Goal: Task Accomplishment & Management: Complete application form

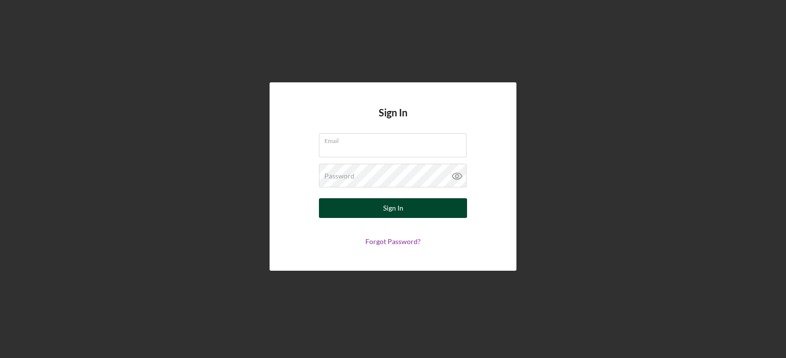
type input "[EMAIL_ADDRESS][DOMAIN_NAME]"
click at [350, 210] on button "Sign In" at bounding box center [393, 208] width 148 height 20
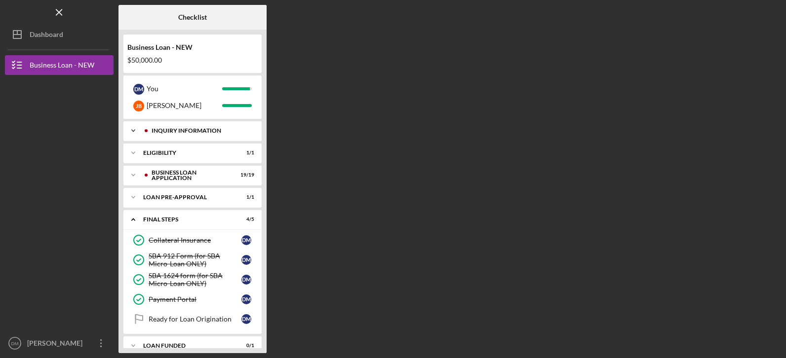
click at [131, 131] on icon "Icon/Expander" at bounding box center [133, 131] width 20 height 20
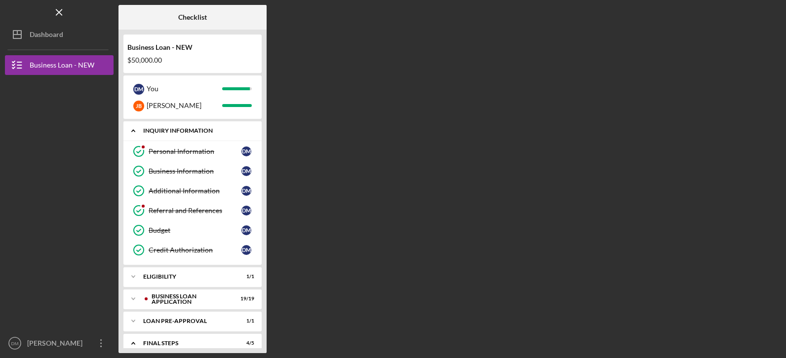
click at [134, 133] on icon "Icon/Expander" at bounding box center [133, 131] width 20 height 20
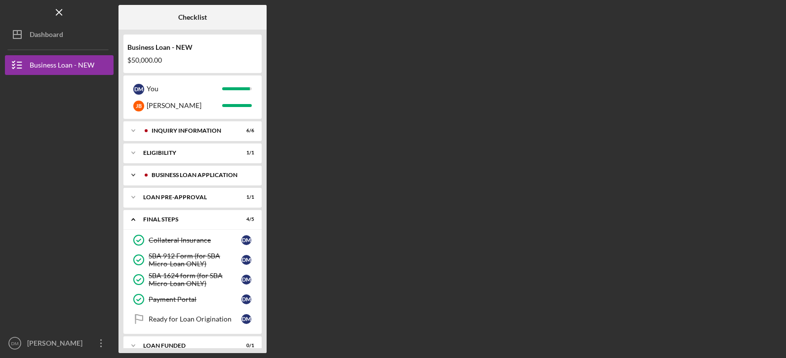
click at [134, 177] on icon "Icon/Expander" at bounding box center [133, 175] width 20 height 20
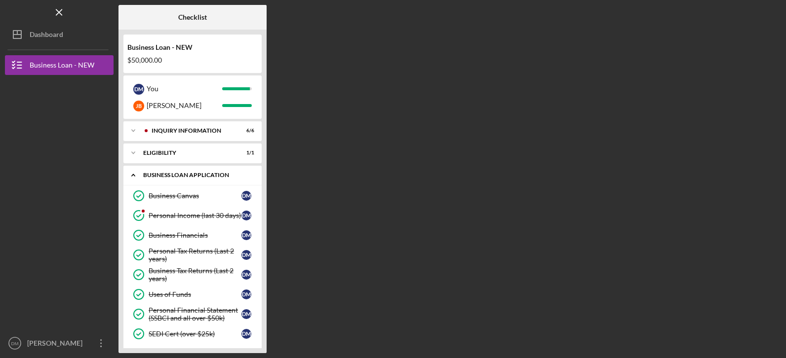
click at [134, 177] on icon "Icon/Expander" at bounding box center [133, 175] width 20 height 20
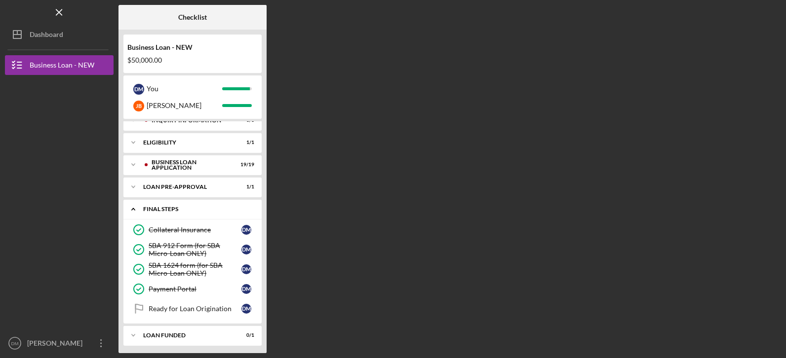
scroll to position [13, 0]
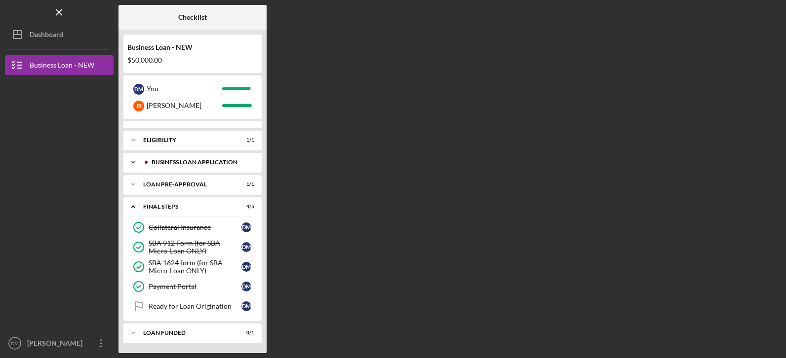
click at [134, 158] on icon "Icon/Expander" at bounding box center [133, 163] width 20 height 20
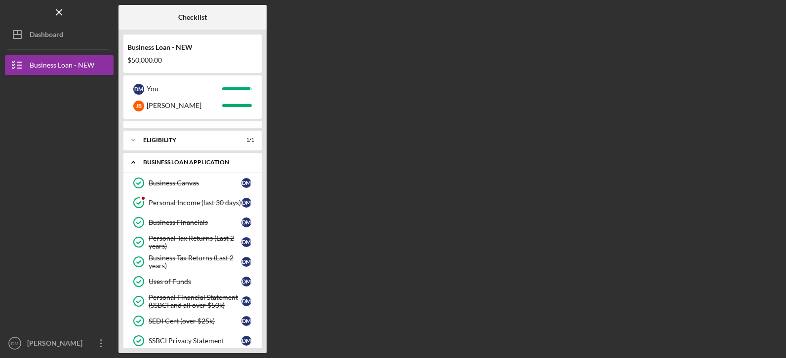
click at [140, 167] on icon "Icon/Expander" at bounding box center [133, 163] width 20 height 20
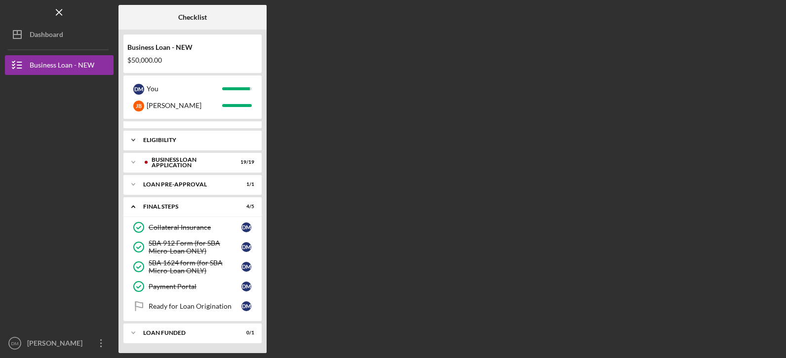
click at [136, 139] on icon "Icon/Expander" at bounding box center [133, 140] width 20 height 20
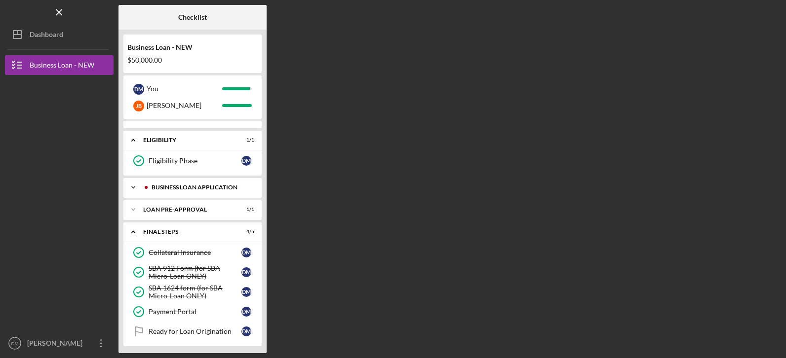
click at [133, 189] on icon "Icon/Expander" at bounding box center [133, 188] width 20 height 20
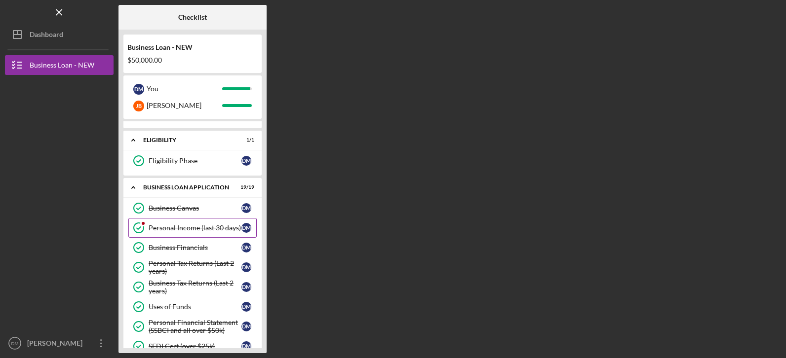
click at [134, 228] on circle at bounding box center [139, 228] width 10 height 10
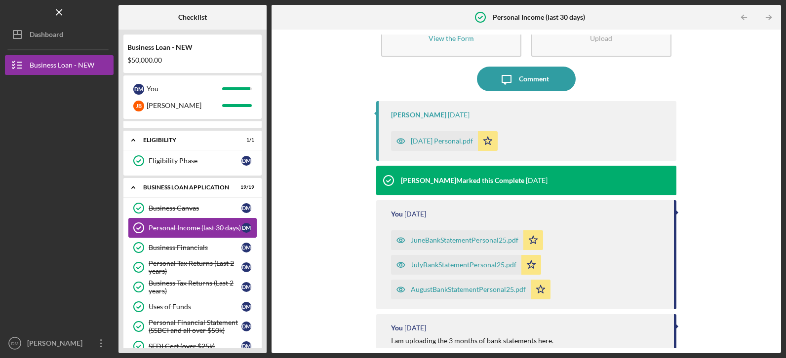
scroll to position [99, 0]
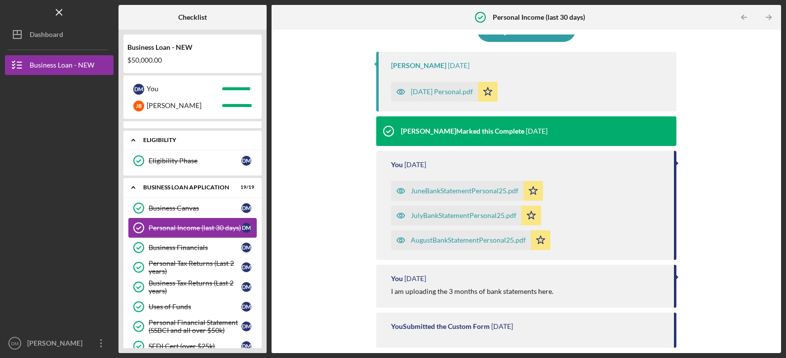
click at [138, 137] on icon "Icon/Expander" at bounding box center [133, 140] width 20 height 20
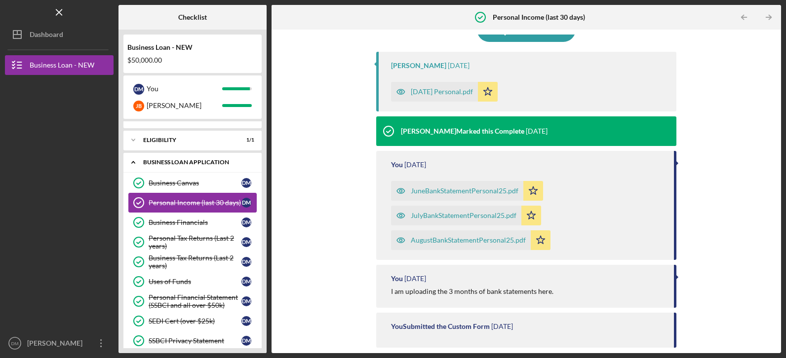
click at [135, 160] on icon "Icon/Expander" at bounding box center [133, 163] width 20 height 20
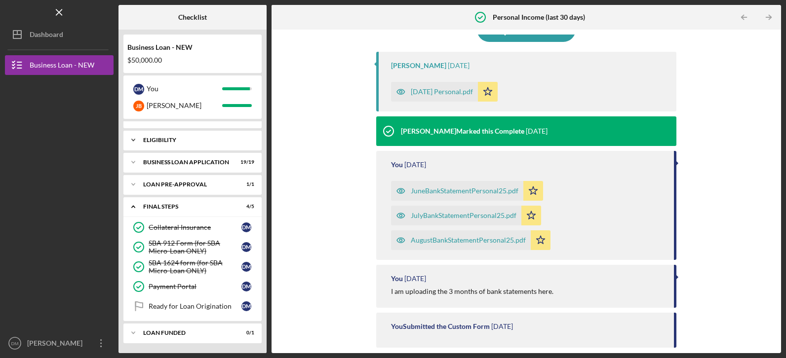
click at [133, 140] on polyline at bounding box center [133, 140] width 3 height 2
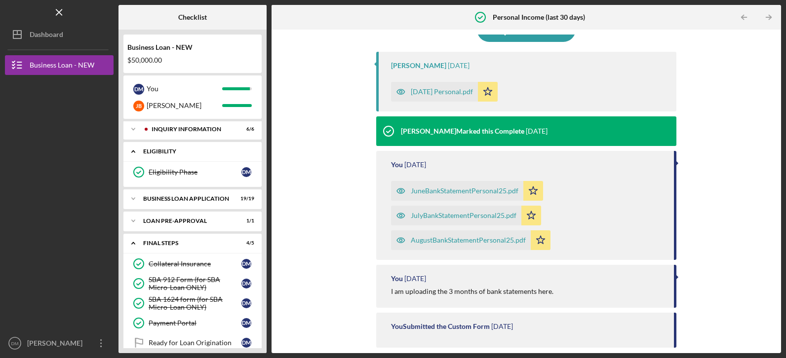
scroll to position [0, 0]
click at [132, 130] on polyline at bounding box center [133, 131] width 3 height 2
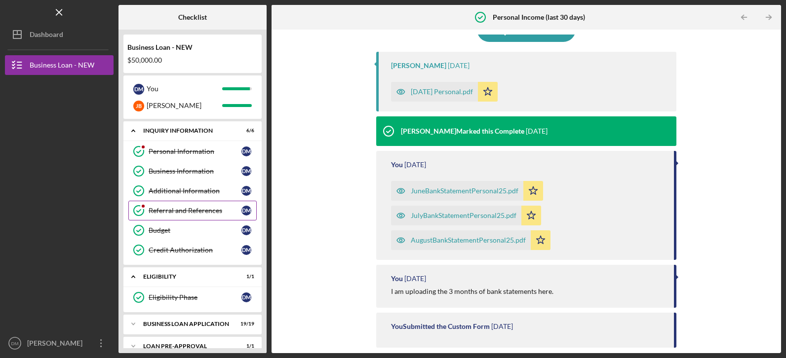
click at [139, 208] on icon "Referral and References" at bounding box center [138, 210] width 25 height 25
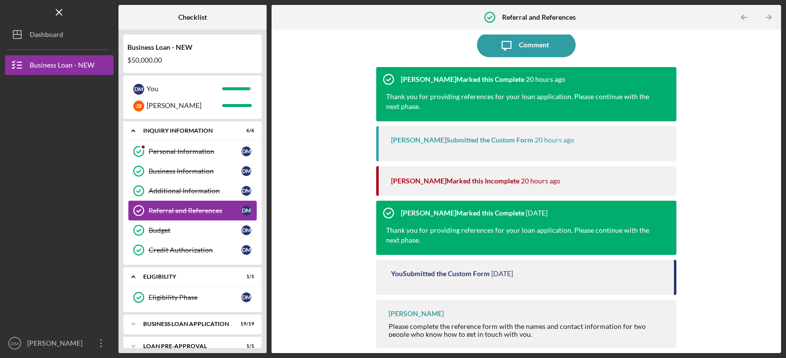
scroll to position [84, 0]
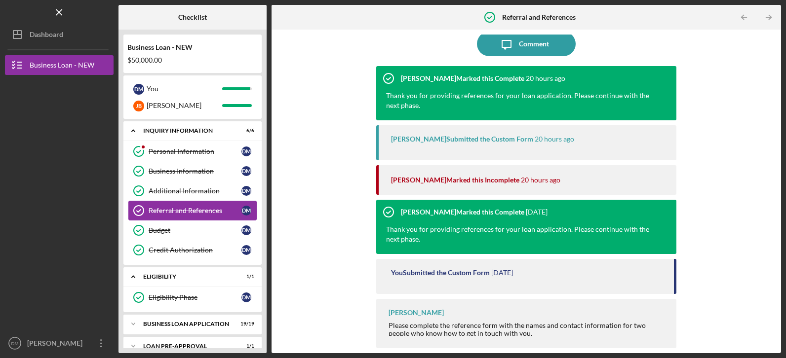
click at [512, 274] on time "[DATE]" at bounding box center [502, 273] width 22 height 8
click at [510, 273] on time "[DATE]" at bounding box center [502, 273] width 22 height 8
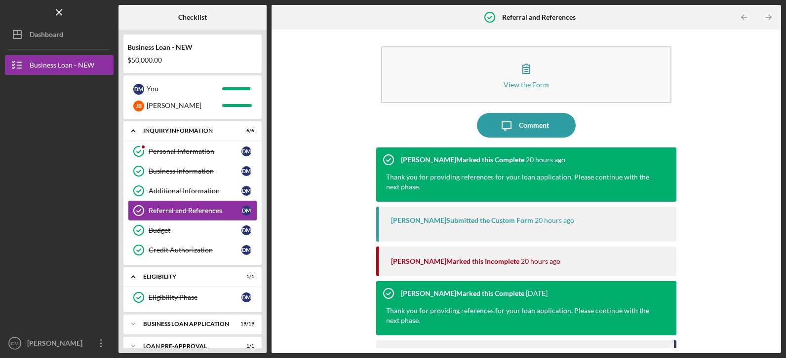
scroll to position [0, 0]
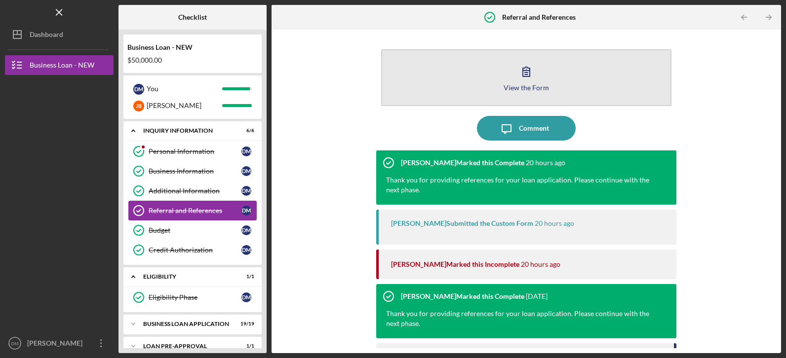
click at [525, 88] on div "View the Form" at bounding box center [525, 87] width 45 height 7
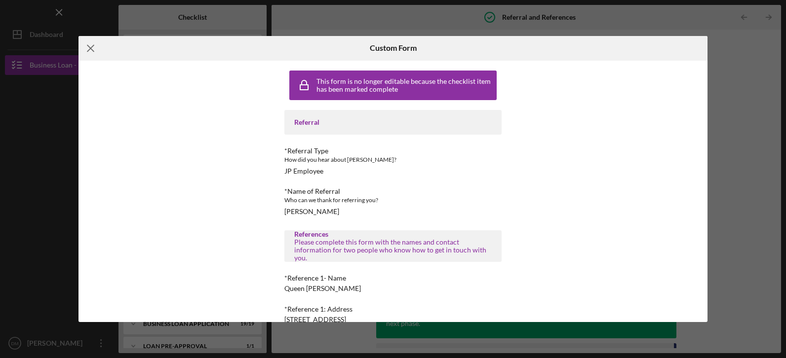
click at [85, 51] on icon "Icon/Menu Close" at bounding box center [90, 48] width 25 height 25
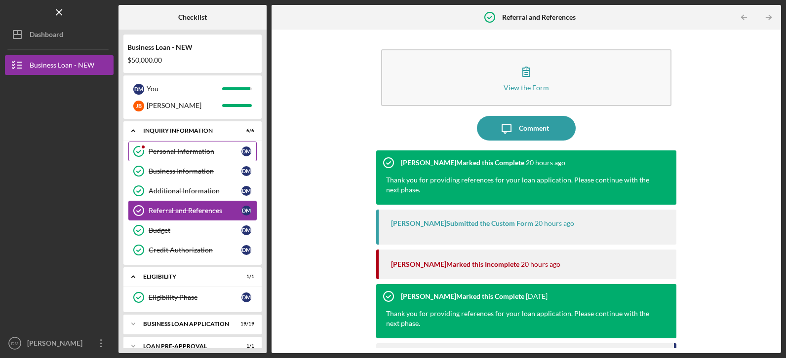
click at [142, 148] on div at bounding box center [143, 147] width 6 height 6
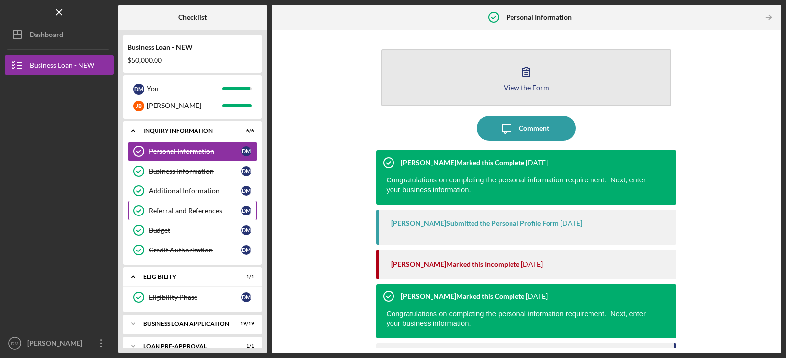
click at [523, 80] on icon "button" at bounding box center [526, 71] width 25 height 25
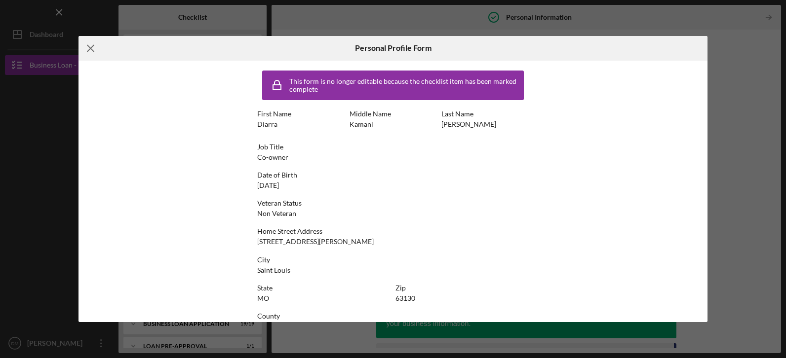
click at [88, 51] on line at bounding box center [90, 48] width 6 height 6
